Goal: Information Seeking & Learning: Learn about a topic

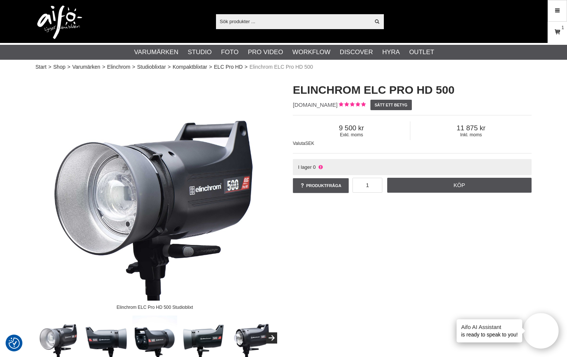
click at [558, 35] on icon at bounding box center [557, 32] width 7 height 8
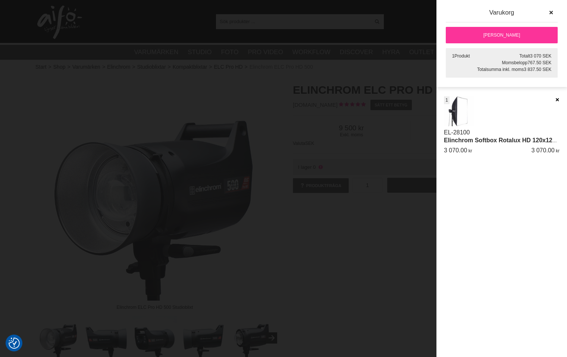
click at [558, 99] on icon at bounding box center [557, 99] width 5 height 5
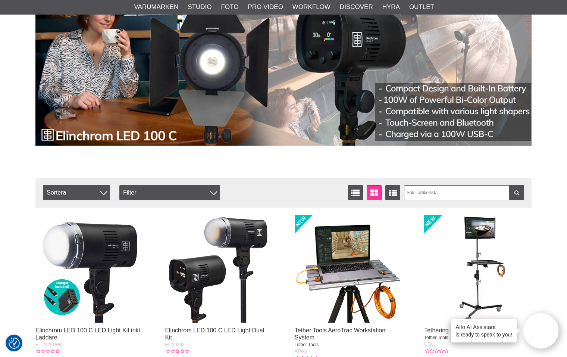
scroll to position [144, 0]
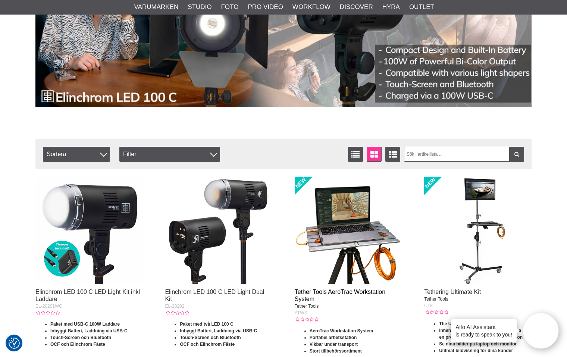
click at [347, 292] on link "Tether Tools AeroTrac Workstation System" at bounding box center [340, 294] width 91 height 13
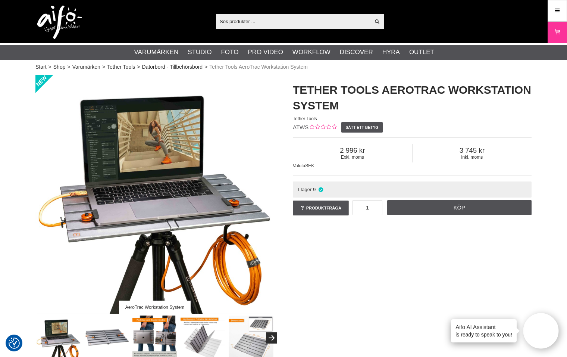
scroll to position [69, 0]
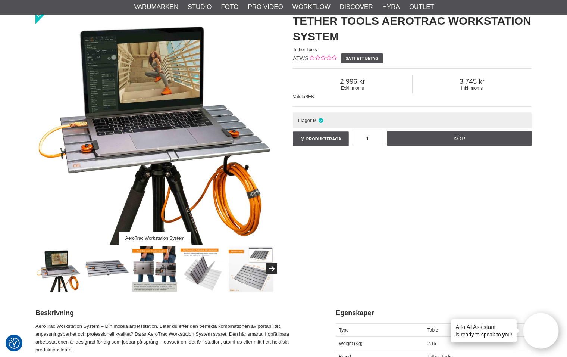
click at [147, 267] on img at bounding box center [154, 268] width 45 height 45
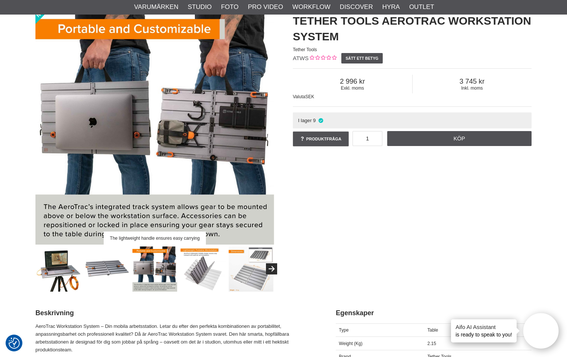
click at [207, 266] on img at bounding box center [203, 268] width 45 height 45
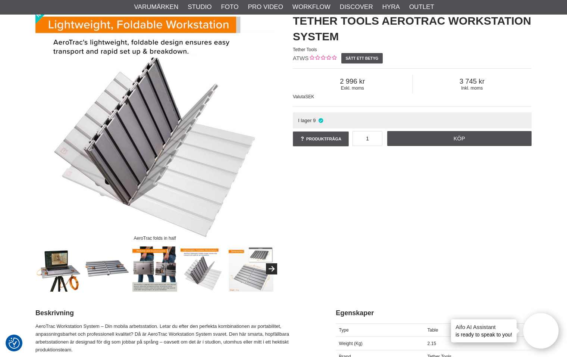
click at [244, 272] on img at bounding box center [251, 268] width 45 height 45
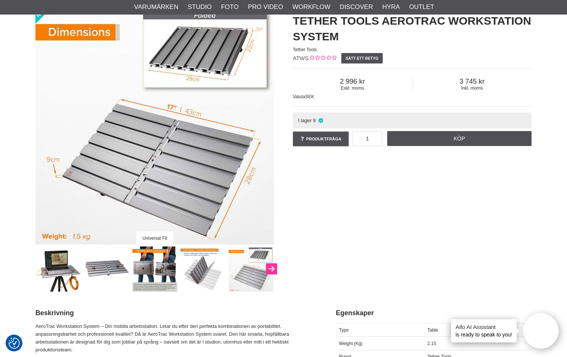
click at [270, 268] on icon "Next" at bounding box center [271, 269] width 9 height 7
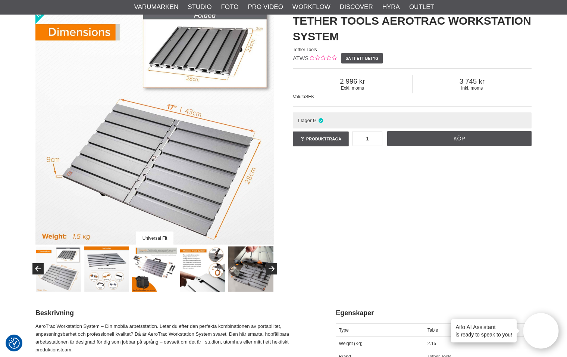
click at [167, 272] on img at bounding box center [154, 268] width 45 height 45
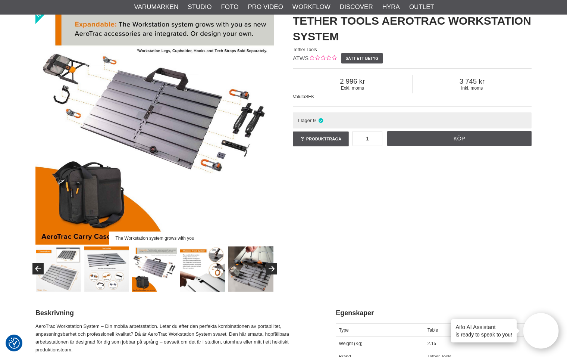
click at [191, 273] on img at bounding box center [202, 268] width 45 height 45
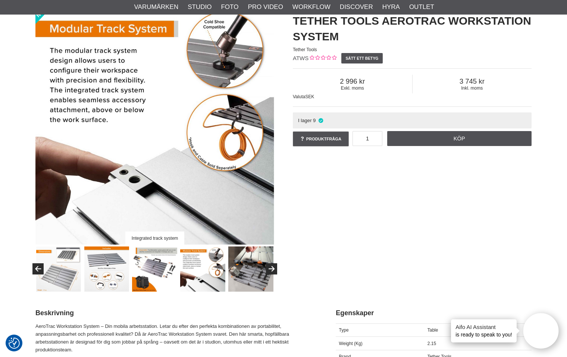
click at [247, 271] on img at bounding box center [250, 268] width 45 height 45
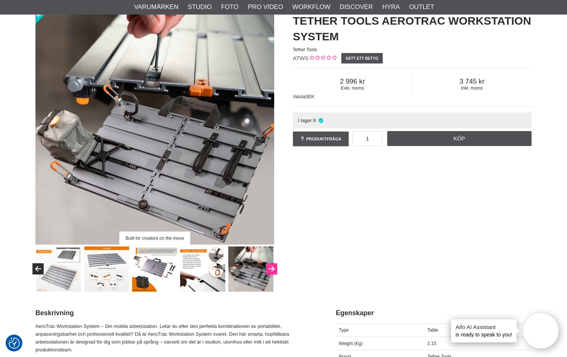
click at [272, 270] on button "Next" at bounding box center [271, 268] width 11 height 11
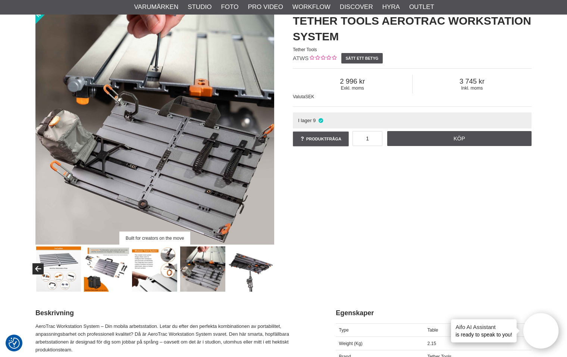
click at [256, 269] on img at bounding box center [250, 268] width 45 height 45
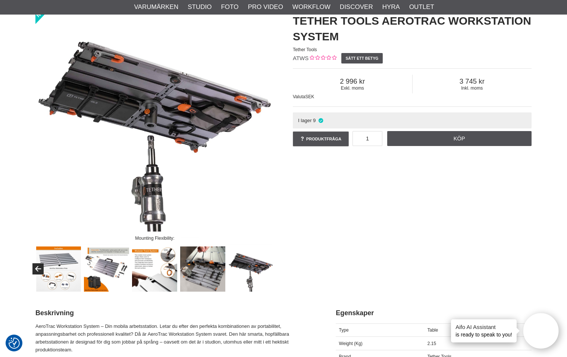
click at [60, 274] on img at bounding box center [58, 268] width 45 height 45
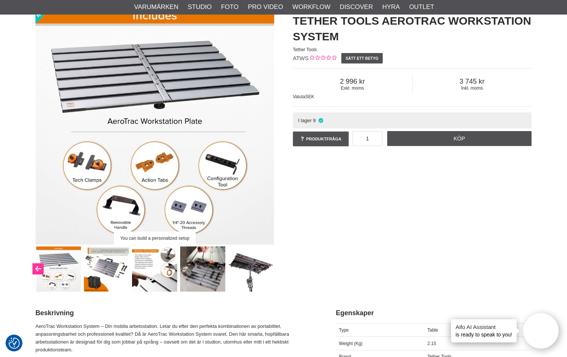
click at [36, 269] on icon "Previous" at bounding box center [38, 269] width 9 height 7
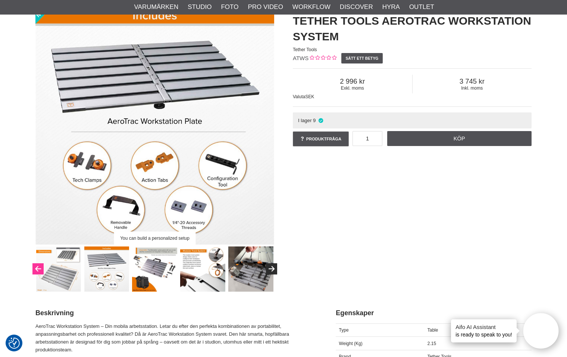
click at [36, 269] on icon "Previous" at bounding box center [38, 269] width 9 height 7
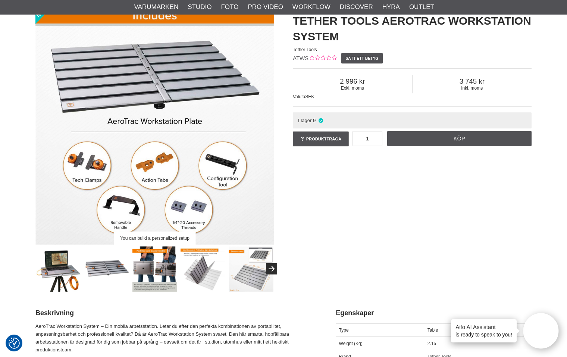
click at [36, 269] on img at bounding box center [58, 268] width 45 height 45
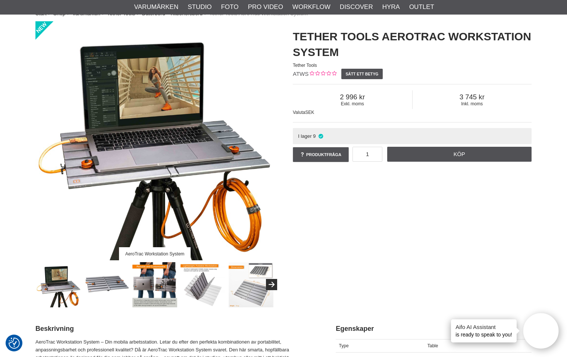
scroll to position [0, 0]
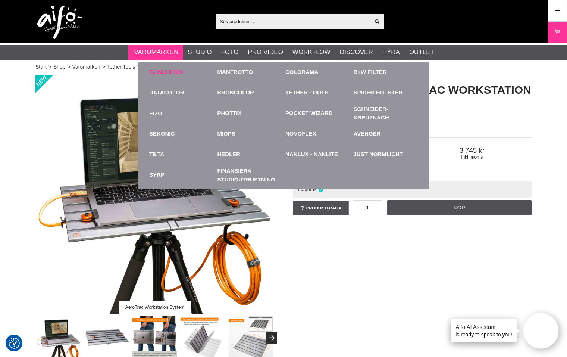
click at [158, 73] on link "Elinchrom" at bounding box center [166, 72] width 34 height 9
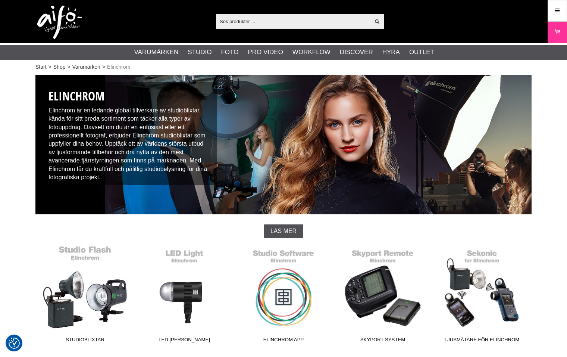
click at [81, 289] on link "Studioblixtar" at bounding box center [84, 295] width 99 height 101
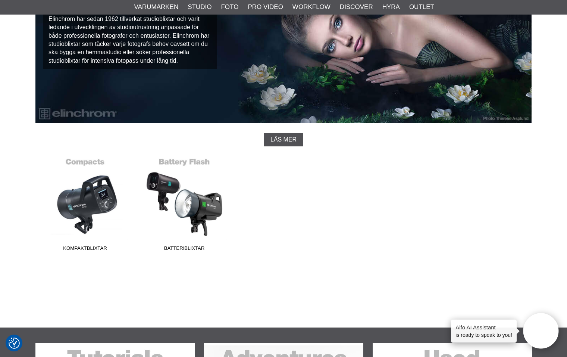
scroll to position [130, 0]
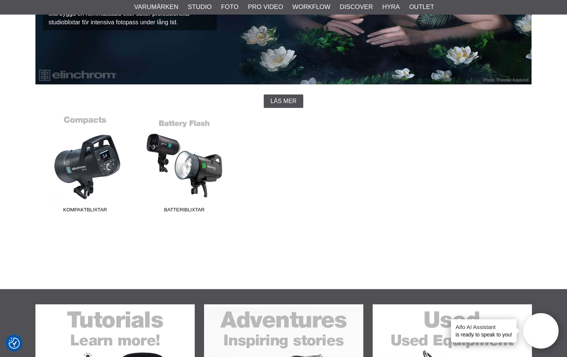
click at [107, 162] on link "Kompaktblixtar" at bounding box center [84, 165] width 99 height 101
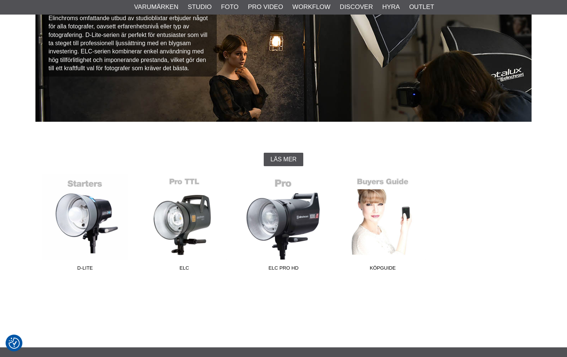
scroll to position [97, 0]
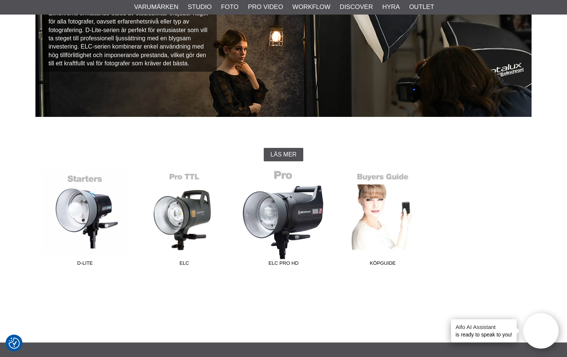
click at [281, 220] on link "ELC Pro HD" at bounding box center [283, 219] width 99 height 101
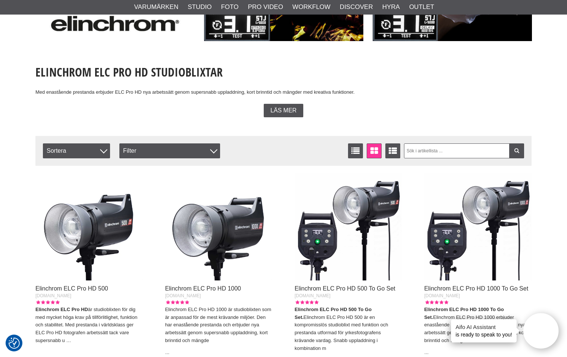
scroll to position [135, 0]
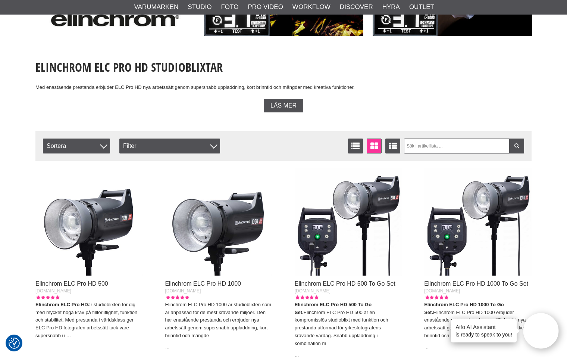
click at [79, 227] on img at bounding box center [88, 221] width 107 height 107
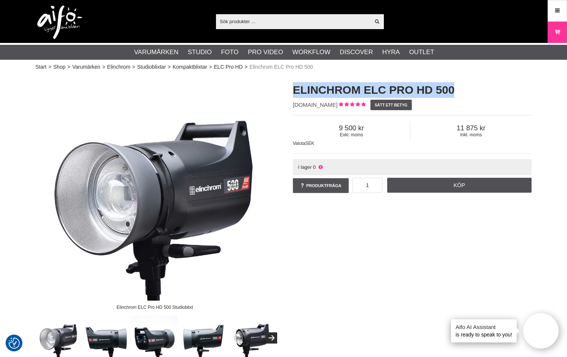
drag, startPoint x: 292, startPoint y: 90, endPoint x: 459, endPoint y: 93, distance: 166.4
click at [459, 93] on div "Elinchrom ELC Pro HD 500 EL-20613.1.EU Sätt ett betyg Exkl. moms 9 500 Inkl. mo…" at bounding box center [412, 138] width 257 height 127
copy h1 "Elinchrom ELC Pro HD 500"
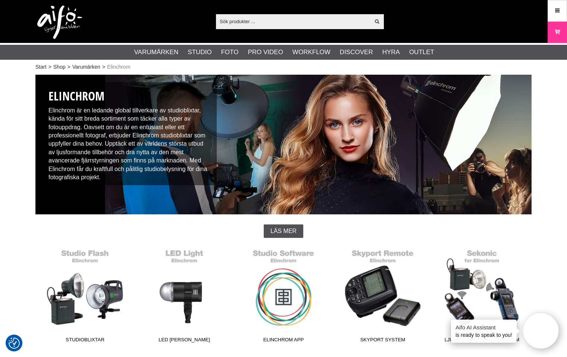
scroll to position [147, 0]
